Goal: Task Accomplishment & Management: Complete application form

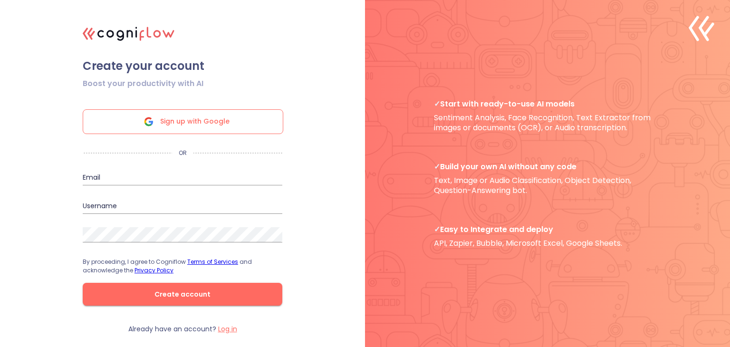
click at [202, 128] on span "Sign up with Google" at bounding box center [194, 122] width 69 height 24
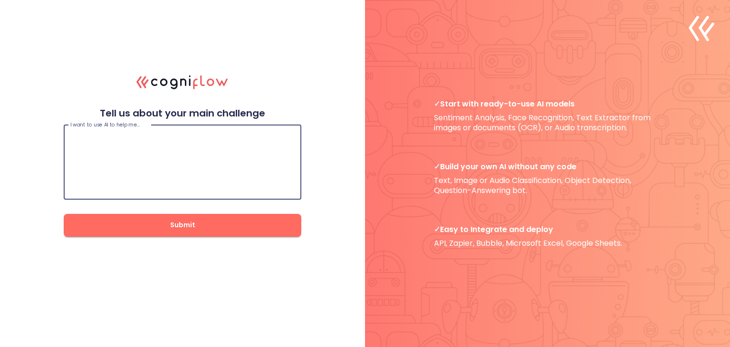
click at [175, 137] on textarea at bounding box center [182, 162] width 224 height 57
type textarea "i want to make an ai to conytrol an automated work station"
click at [207, 224] on span "Submit" at bounding box center [182, 225] width 207 height 12
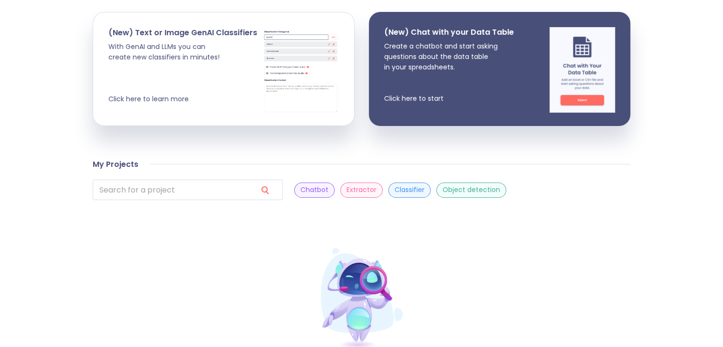
scroll to position [260, 0]
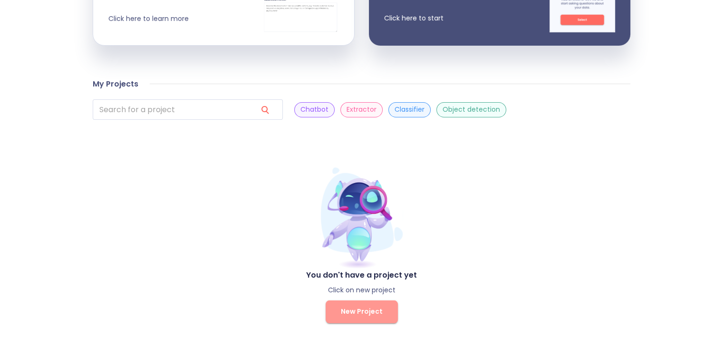
click at [371, 314] on span "New Project" at bounding box center [362, 311] width 42 height 12
